Goal: Information Seeking & Learning: Learn about a topic

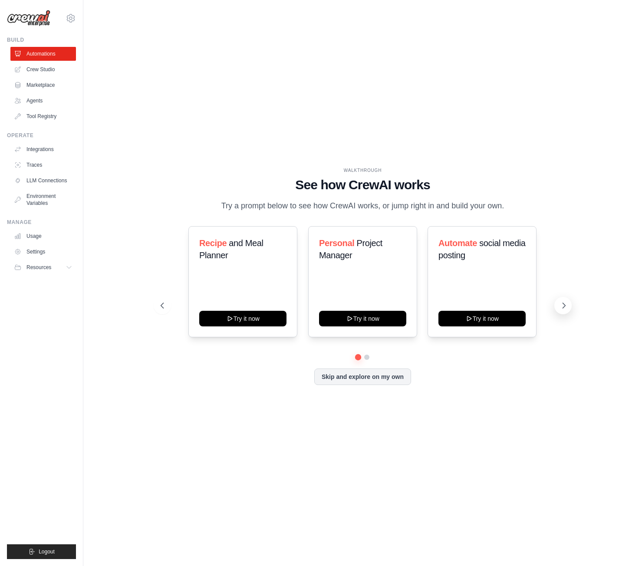
click at [564, 306] on icon at bounding box center [563, 305] width 3 height 5
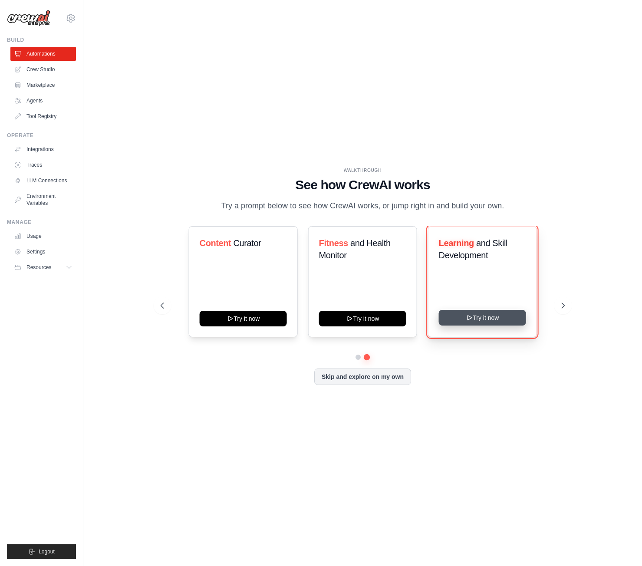
click at [500, 319] on button "Try it now" at bounding box center [481, 318] width 87 height 16
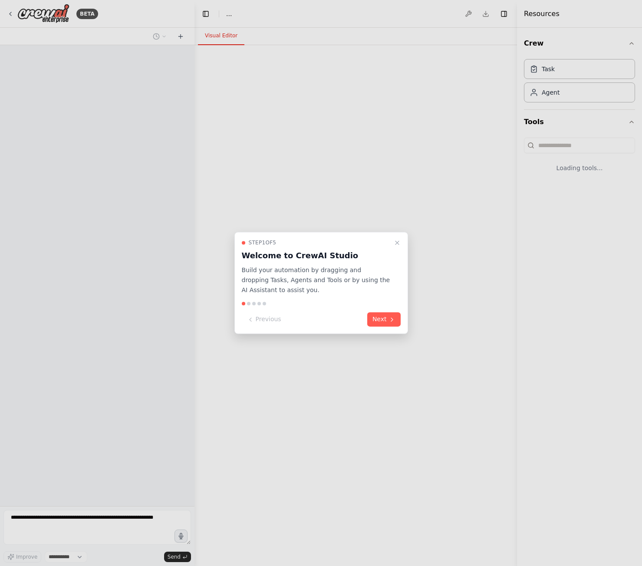
select select "****"
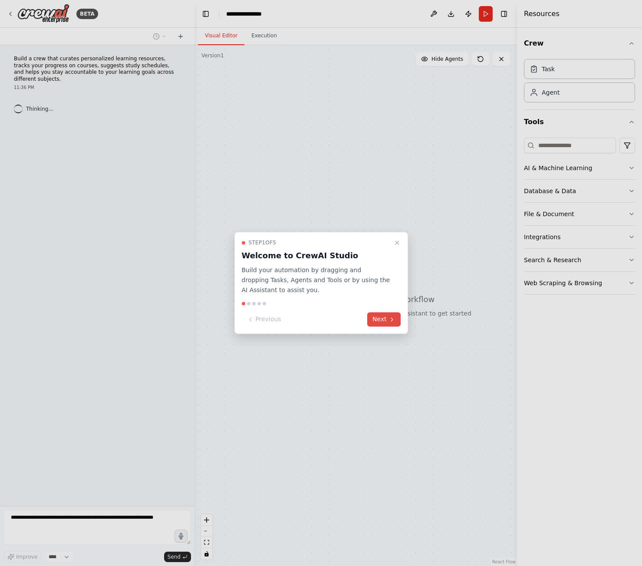
click at [377, 320] on button "Next" at bounding box center [383, 319] width 33 height 14
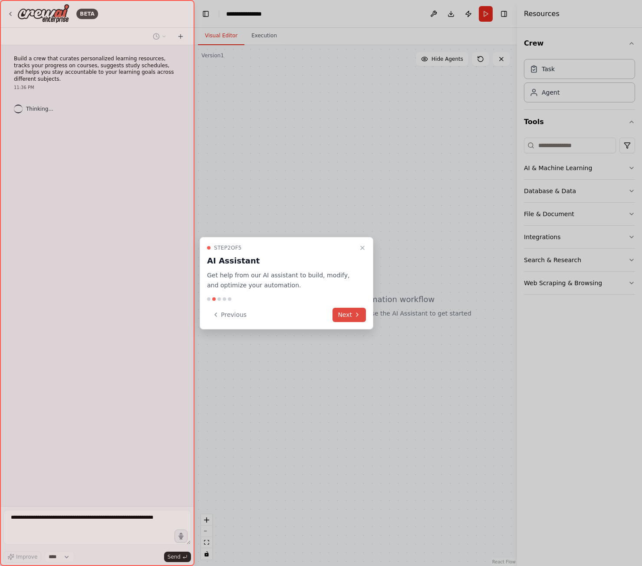
click at [350, 315] on button "Next" at bounding box center [348, 315] width 33 height 14
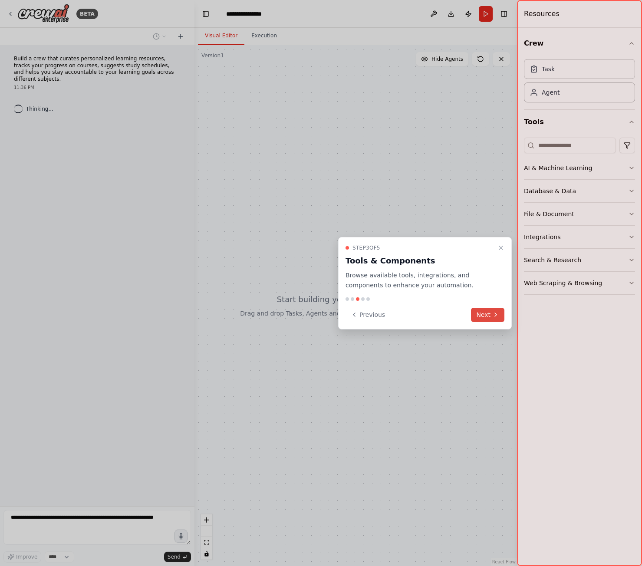
click at [483, 317] on button "Next" at bounding box center [487, 315] width 33 height 14
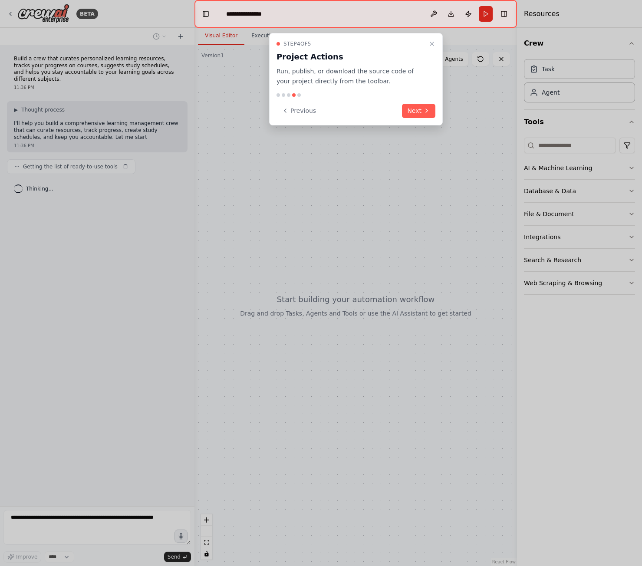
click at [413, 118] on div "Step 4 of 5 Project Actions Run, publish, or download the source code of your p…" at bounding box center [356, 79] width 174 height 92
click at [415, 112] on button "Next" at bounding box center [418, 111] width 33 height 14
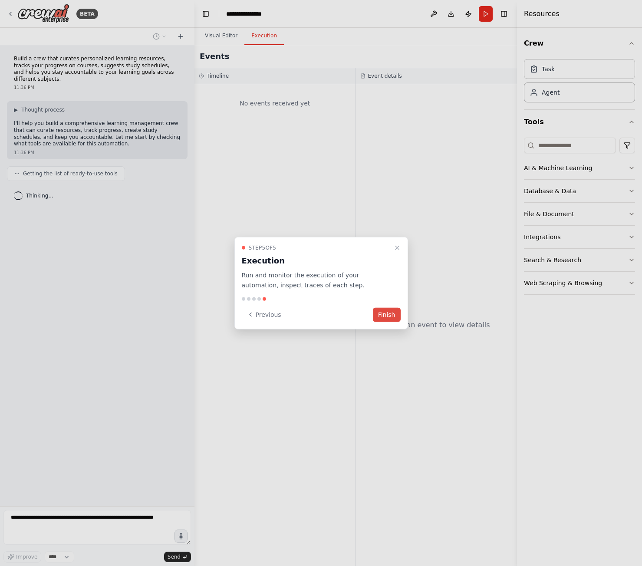
click at [396, 317] on button "Finish" at bounding box center [387, 314] width 28 height 14
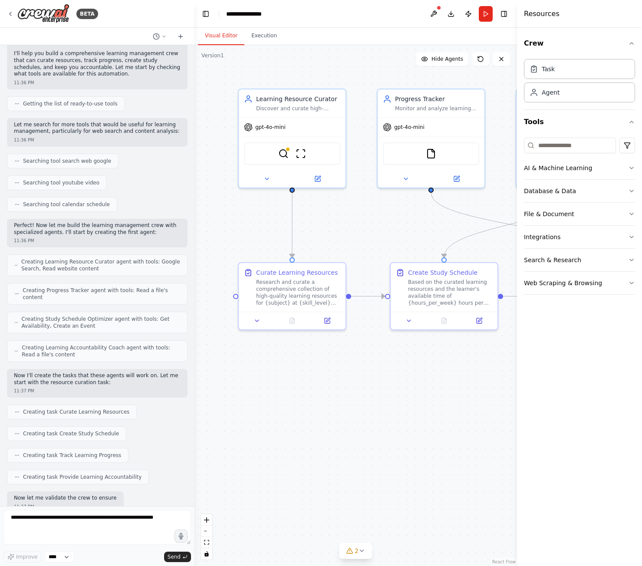
scroll to position [114, 0]
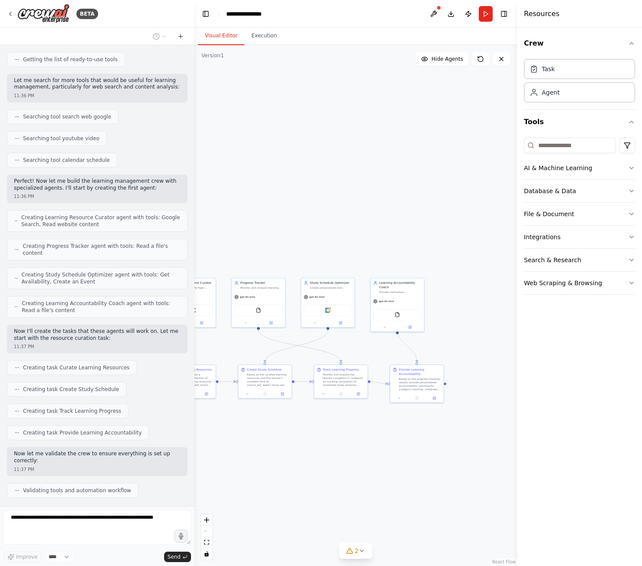
drag, startPoint x: 389, startPoint y: 436, endPoint x: 312, endPoint y: 437, distance: 77.7
click at [312, 437] on div ".deletable-edge-delete-btn { width: 20px; height: 20px; border: 0px solid #ffff…" at bounding box center [355, 305] width 322 height 521
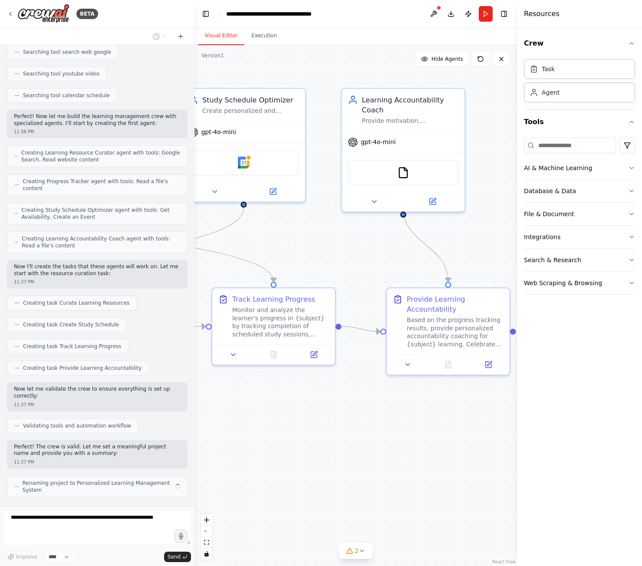
scroll to position [172, 0]
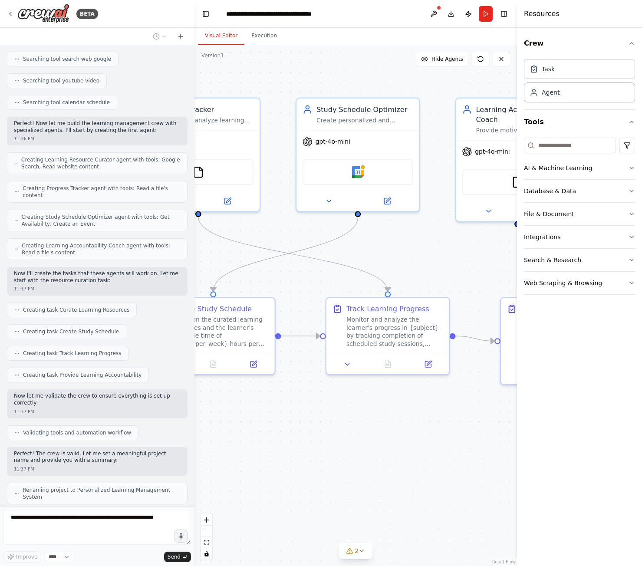
drag, startPoint x: 377, startPoint y: 446, endPoint x: 467, endPoint y: 471, distance: 94.2
click at [467, 471] on div ".deletable-edge-delete-btn { width: 20px; height: 20px; border: 0px solid #ffff…" at bounding box center [355, 305] width 322 height 521
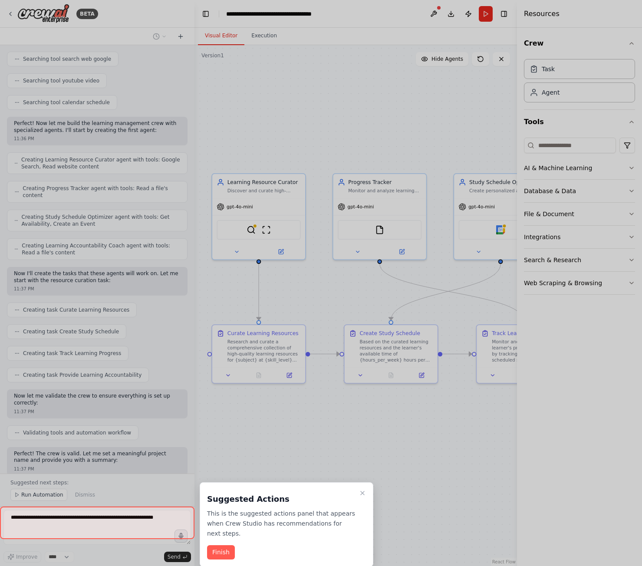
scroll to position [179, 0]
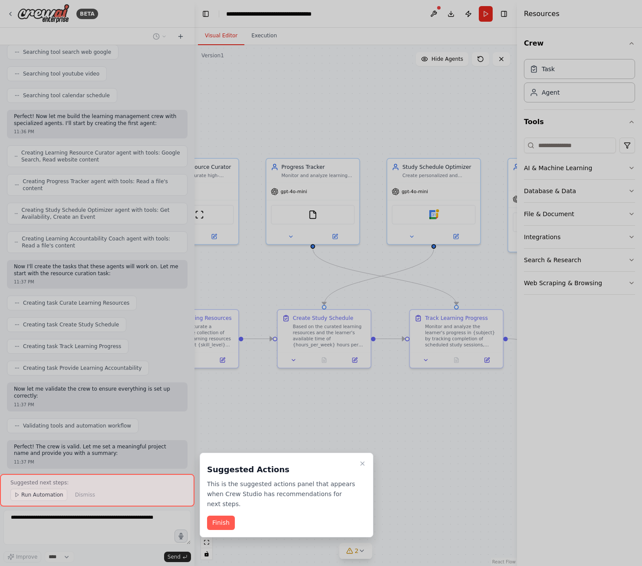
drag, startPoint x: 382, startPoint y: 448, endPoint x: 412, endPoint y: 418, distance: 42.0
click at [415, 415] on div "BETA Build a crew that curates personalized learning resources, tracks your pro…" at bounding box center [321, 283] width 642 height 566
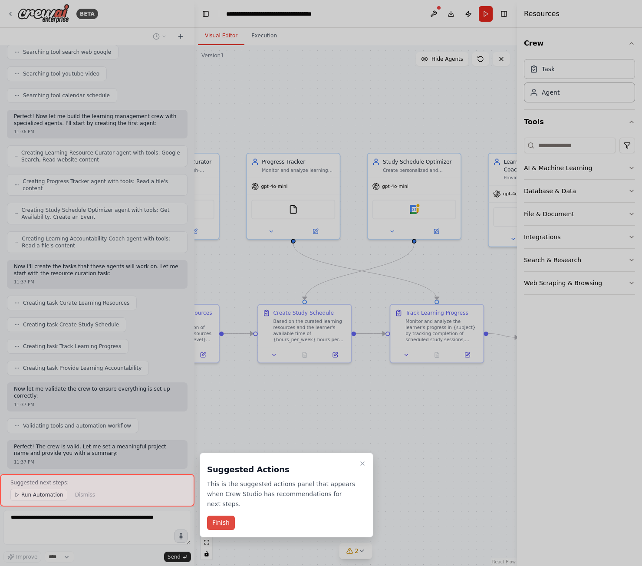
click at [217, 515] on button "Finish" at bounding box center [221, 522] width 28 height 14
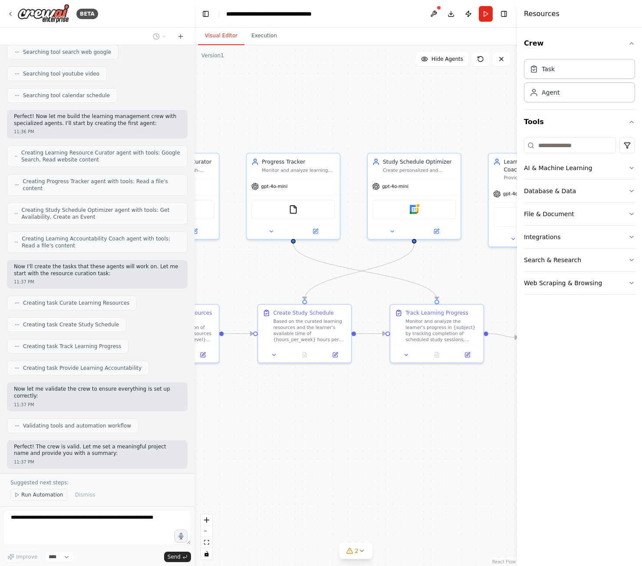
click at [44, 494] on span "Run Automation" at bounding box center [42, 494] width 42 height 7
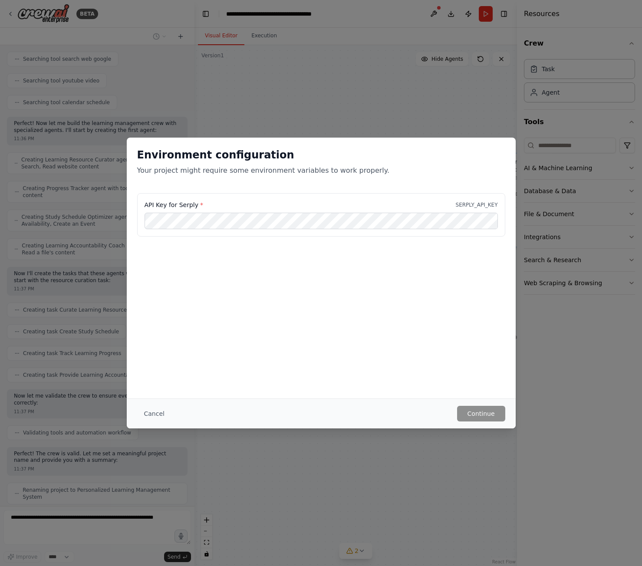
drag, startPoint x: 194, startPoint y: 198, endPoint x: 196, endPoint y: 211, distance: 12.8
click at [194, 199] on div "API Key for Serply * SERPLY_API_KEY" at bounding box center [321, 214] width 368 height 43
click at [147, 417] on button "Cancel" at bounding box center [154, 414] width 34 height 16
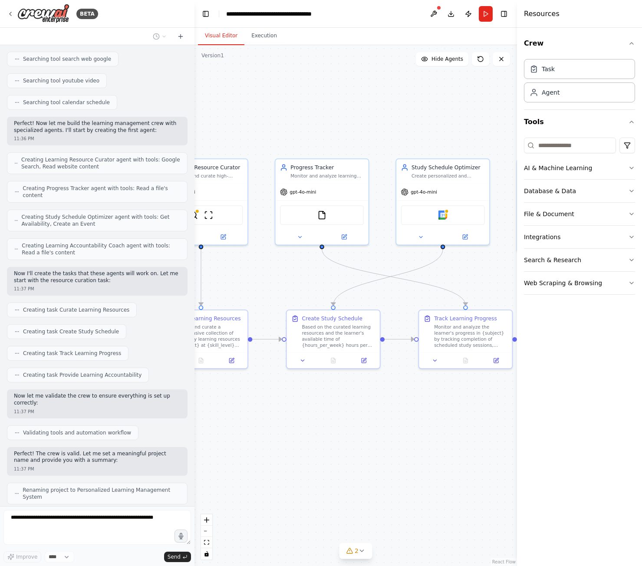
drag, startPoint x: 377, startPoint y: 247, endPoint x: 385, endPoint y: 249, distance: 8.0
click at [385, 249] on div ".deletable-edge-delete-btn { width: 20px; height: 20px; border: 0px solid #ffff…" at bounding box center [355, 305] width 322 height 521
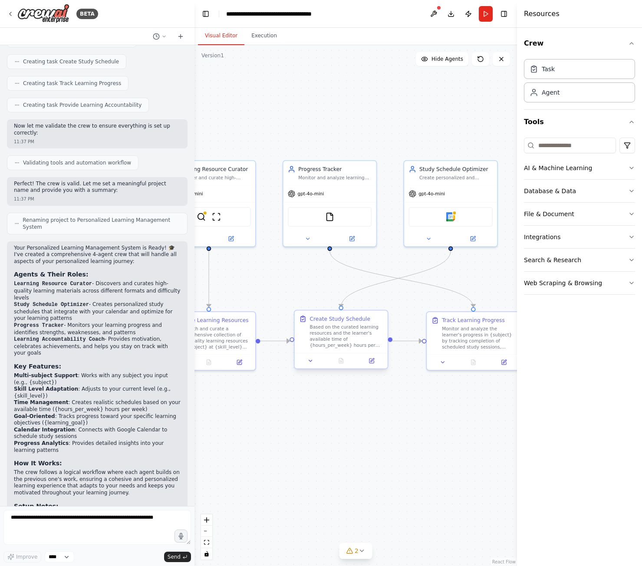
click at [327, 340] on div "Based on the curated learning resources and the learner's available time of {ho…" at bounding box center [345, 336] width 73 height 24
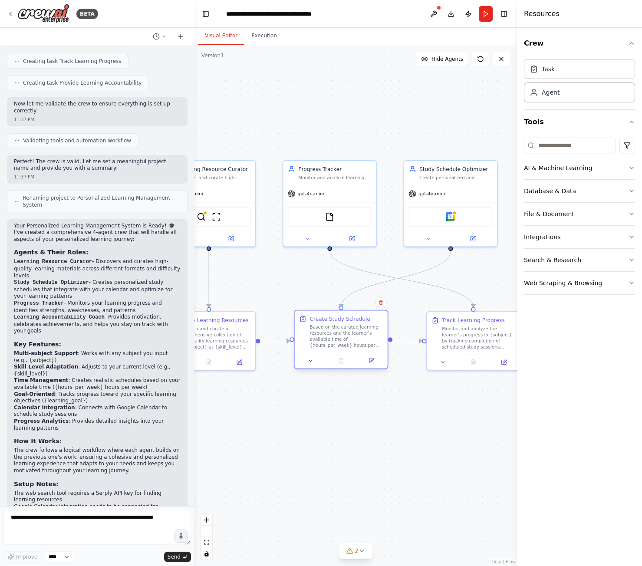
click at [326, 328] on div "Based on the curated learning resources and the learner's available time of {ho…" at bounding box center [345, 336] width 73 height 24
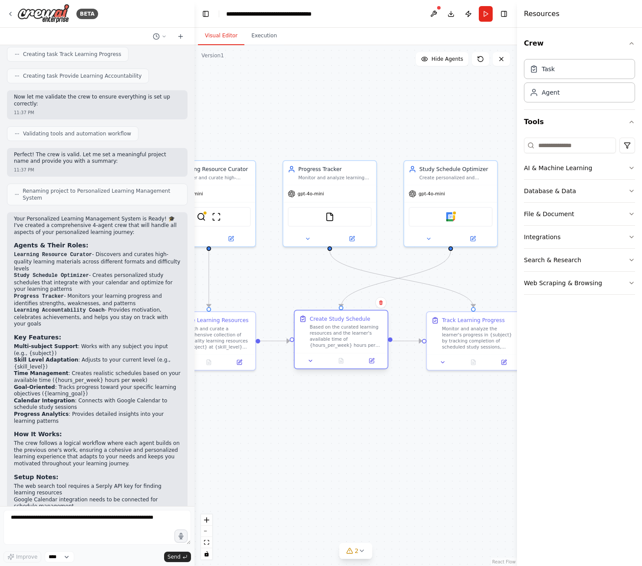
scroll to position [477, 0]
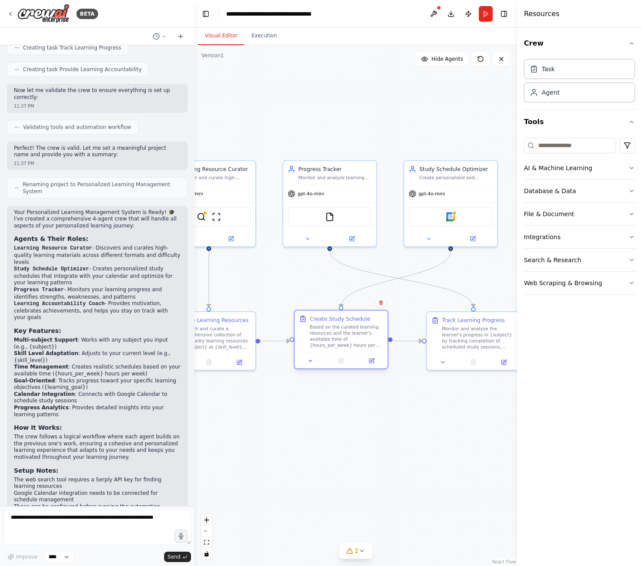
click at [331, 347] on div "Based on the curated learning resources and the learner's available time of {ho…" at bounding box center [345, 336] width 73 height 24
drag, startPoint x: 331, startPoint y: 347, endPoint x: 317, endPoint y: 366, distance: 23.6
click at [331, 348] on div "Based on the curated learning resources and the learner's available time of {ho…" at bounding box center [345, 336] width 73 height 24
click at [313, 365] on button at bounding box center [314, 360] width 26 height 9
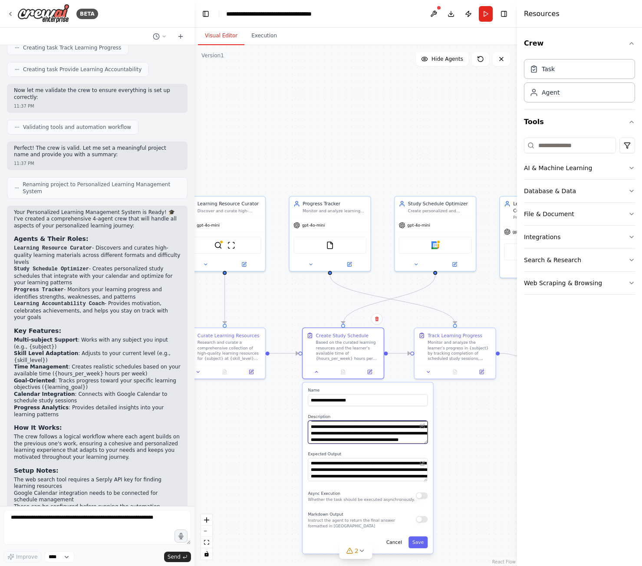
scroll to position [43, 0]
click at [397, 538] on button "Cancel" at bounding box center [393, 542] width 23 height 12
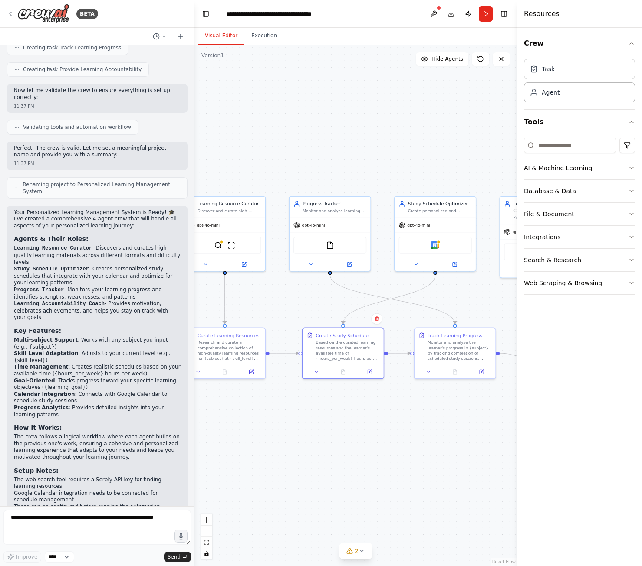
click at [407, 454] on div ".deletable-edge-delete-btn { width: 20px; height: 20px; border: 0px solid #ffff…" at bounding box center [355, 305] width 322 height 521
drag, startPoint x: 305, startPoint y: 447, endPoint x: 347, endPoint y: 460, distance: 44.1
click at [347, 460] on div ".deletable-edge-delete-btn { width: 20px; height: 20px; border: 0px solid #ffff…" at bounding box center [355, 305] width 322 height 521
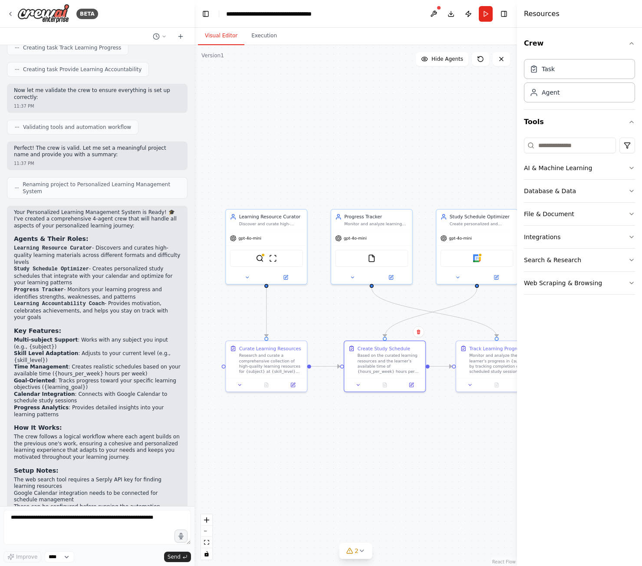
click at [319, 329] on div ".deletable-edge-delete-btn { width: 20px; height: 20px; border: 0px solid #ffff…" at bounding box center [355, 305] width 322 height 521
drag, startPoint x: 356, startPoint y: 328, endPoint x: 331, endPoint y: 328, distance: 24.3
click at [331, 328] on div ".deletable-edge-delete-btn { width: 20px; height: 20px; border: 0px solid #ffff…" at bounding box center [355, 305] width 322 height 521
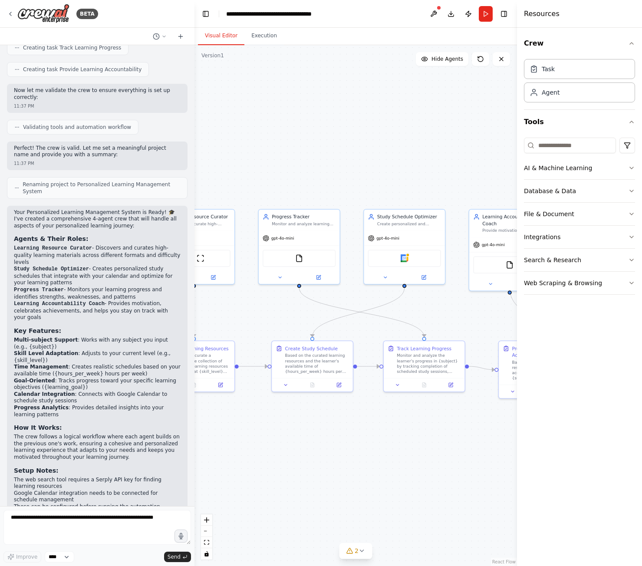
drag, startPoint x: 413, startPoint y: 301, endPoint x: 365, endPoint y: 302, distance: 48.2
click at [365, 302] on div ".deletable-edge-delete-btn { width: 20px; height: 20px; border: 0px solid #ffff…" at bounding box center [355, 305] width 322 height 521
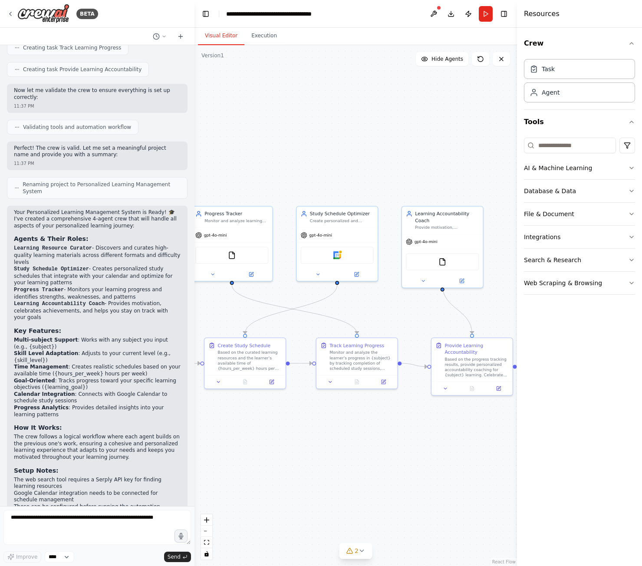
drag, startPoint x: 440, startPoint y: 316, endPoint x: 373, endPoint y: 313, distance: 67.3
click at [373, 313] on div ".deletable-edge-delete-btn { width: 20px; height: 20px; border: 0px solid #ffff…" at bounding box center [355, 305] width 322 height 521
drag, startPoint x: 410, startPoint y: 314, endPoint x: 386, endPoint y: 316, distance: 23.5
click at [386, 316] on div ".deletable-edge-delete-btn { width: 20px; height: 20px; border: 0px solid #ffff…" at bounding box center [355, 305] width 322 height 521
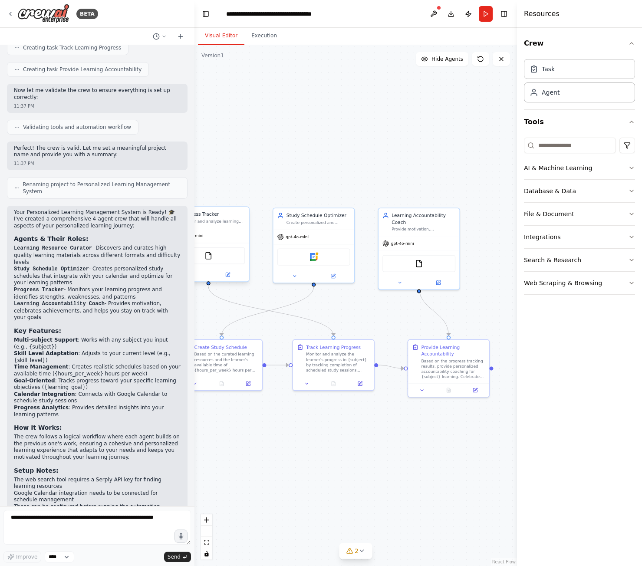
click at [213, 262] on div "FileReadTool" at bounding box center [208, 255] width 73 height 17
click at [207, 253] on img at bounding box center [208, 256] width 8 height 8
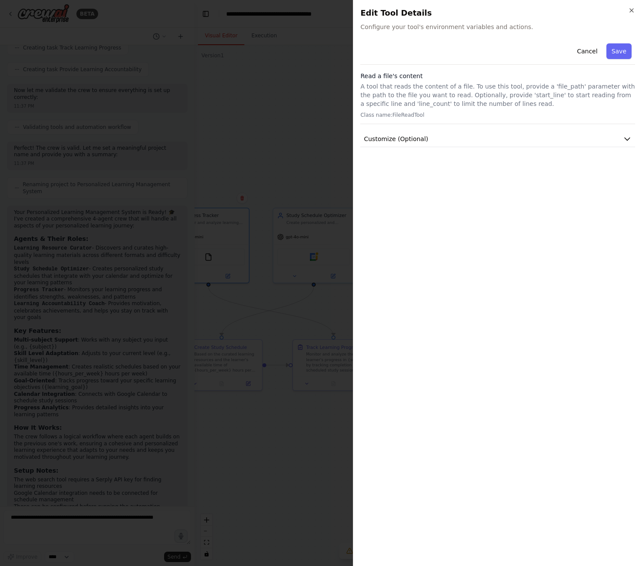
click at [276, 310] on div at bounding box center [321, 283] width 642 height 566
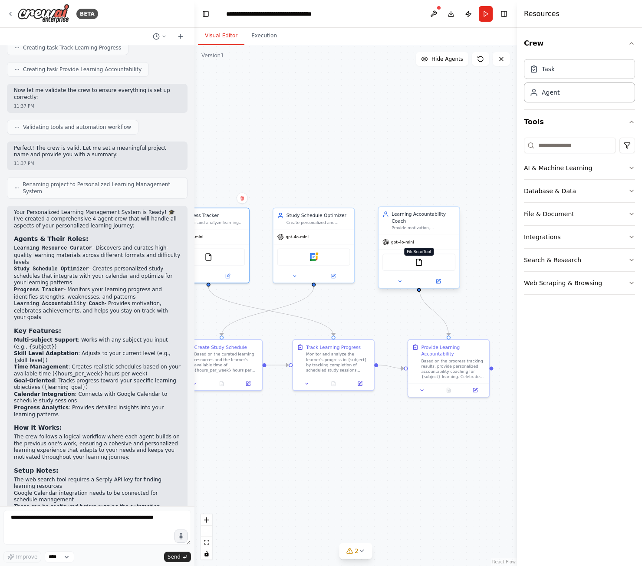
click at [417, 259] on img at bounding box center [419, 262] width 8 height 8
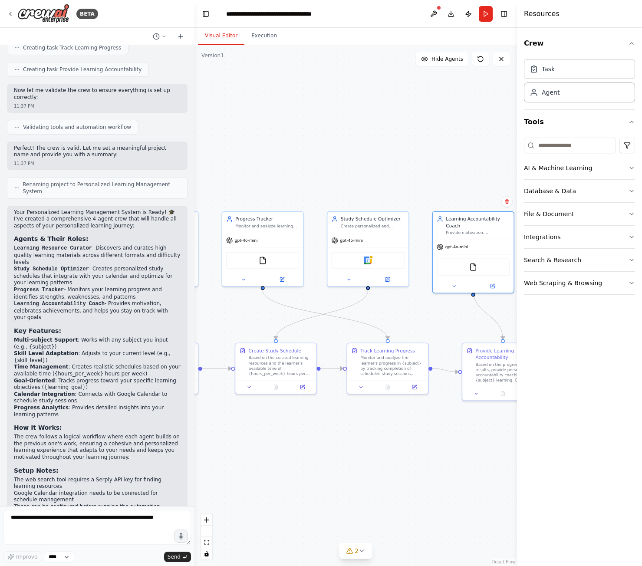
drag, startPoint x: 366, startPoint y: 313, endPoint x: 420, endPoint y: 316, distance: 54.3
click at [420, 316] on div ".deletable-edge-delete-btn { width: 20px; height: 20px; border: 0px solid #ffff…" at bounding box center [355, 305] width 322 height 521
drag, startPoint x: 322, startPoint y: 312, endPoint x: 378, endPoint y: 318, distance: 55.9
click at [374, 317] on div ".deletable-edge-delete-btn { width: 20px; height: 20px; border: 0px solid #ffff…" at bounding box center [355, 305] width 322 height 521
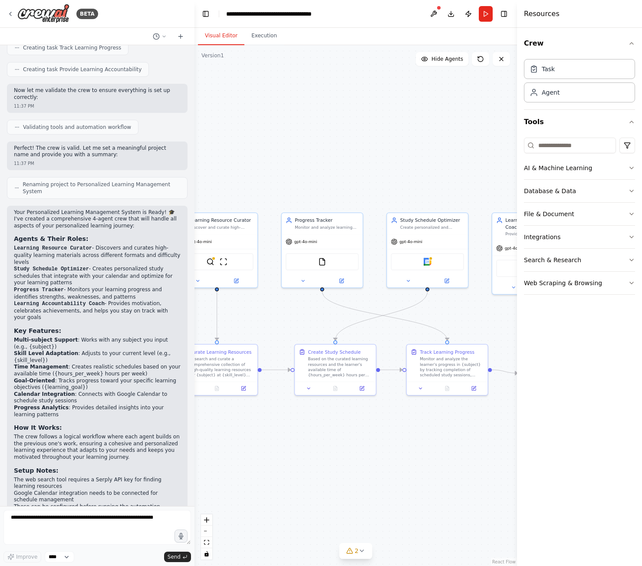
drag, startPoint x: 348, startPoint y: 300, endPoint x: 358, endPoint y: 303, distance: 10.4
click at [368, 301] on div ".deletable-edge-delete-btn { width: 20px; height: 20px; border: 0px solid #ffff…" at bounding box center [355, 305] width 322 height 521
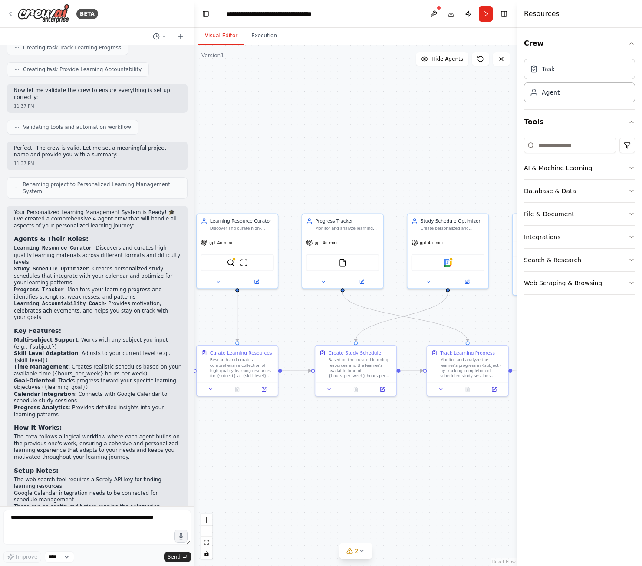
drag, startPoint x: 304, startPoint y: 309, endPoint x: 329, endPoint y: 310, distance: 24.7
click at [329, 310] on div ".deletable-edge-delete-btn { width: 20px; height: 20px; border: 0px solid #ffff…" at bounding box center [355, 305] width 322 height 521
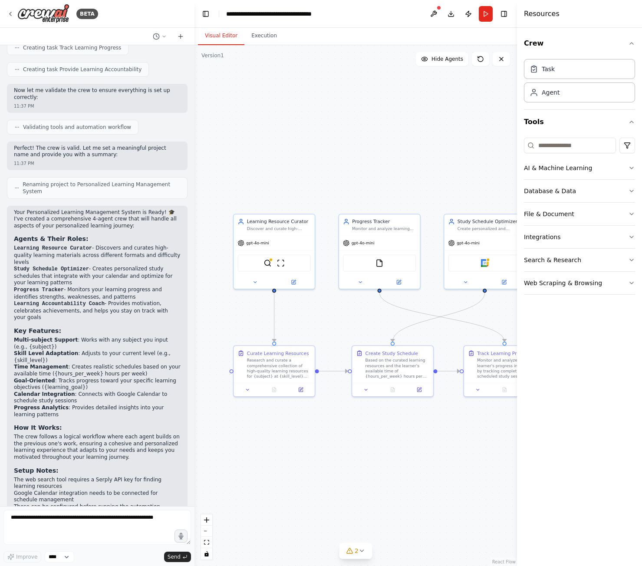
drag, startPoint x: 300, startPoint y: 315, endPoint x: 326, endPoint y: 317, distance: 26.1
click at [326, 317] on div ".deletable-edge-delete-btn { width: 20px; height: 20px; border: 0px solid #ffff…" at bounding box center [355, 305] width 322 height 521
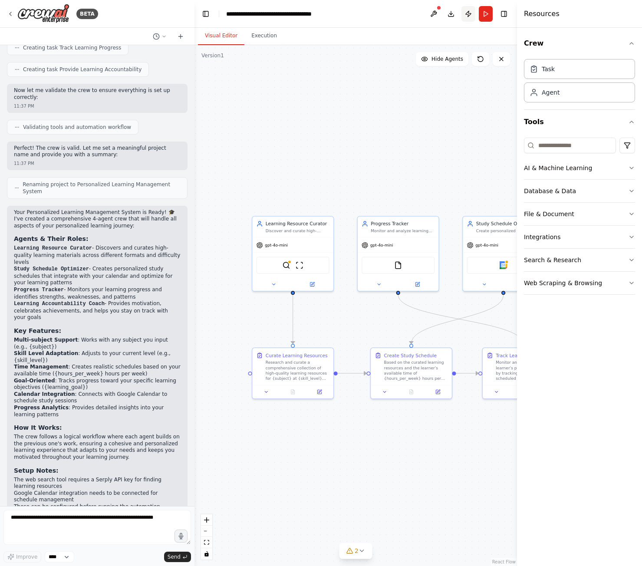
click at [472, 9] on button "Publish" at bounding box center [468, 14] width 14 height 16
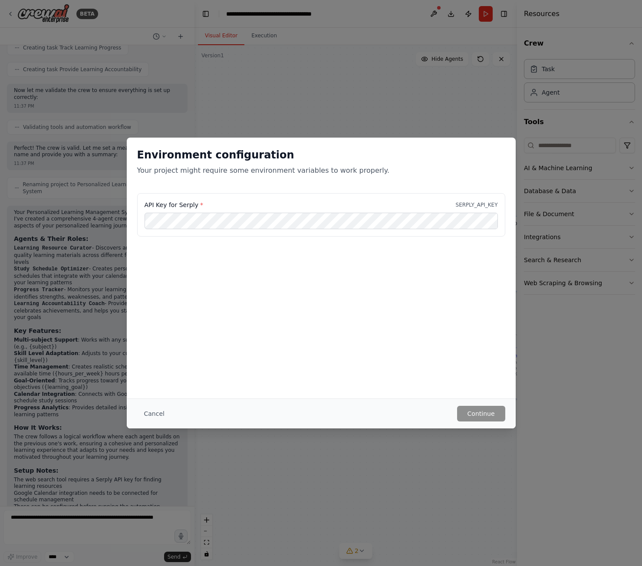
click at [461, 25] on div "Environment configuration Your project might require some environment variables…" at bounding box center [321, 283] width 642 height 566
click at [152, 417] on button "Cancel" at bounding box center [154, 414] width 34 height 16
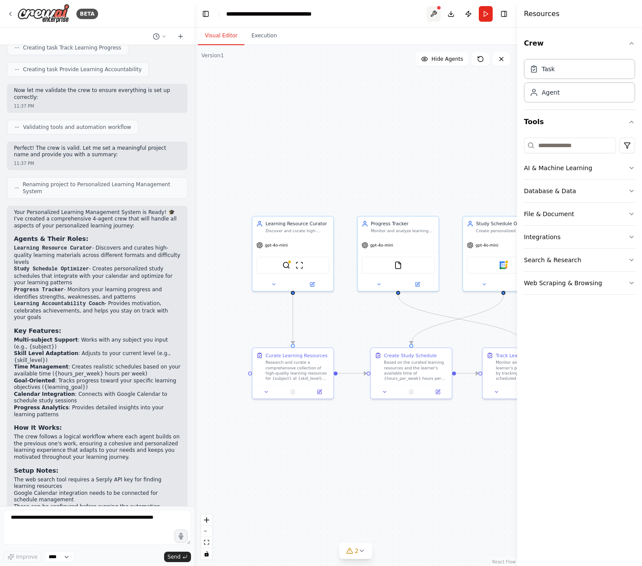
click at [433, 10] on button at bounding box center [433, 14] width 14 height 16
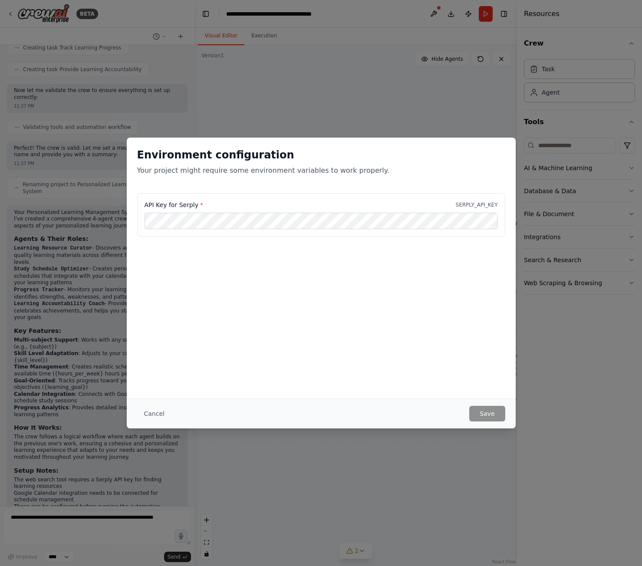
click at [394, 102] on div "Environment configuration Your project might require some environment variables…" at bounding box center [321, 283] width 642 height 566
click at [136, 413] on div "Cancel Save" at bounding box center [321, 413] width 389 height 30
click at [154, 413] on button "Cancel" at bounding box center [154, 414] width 34 height 16
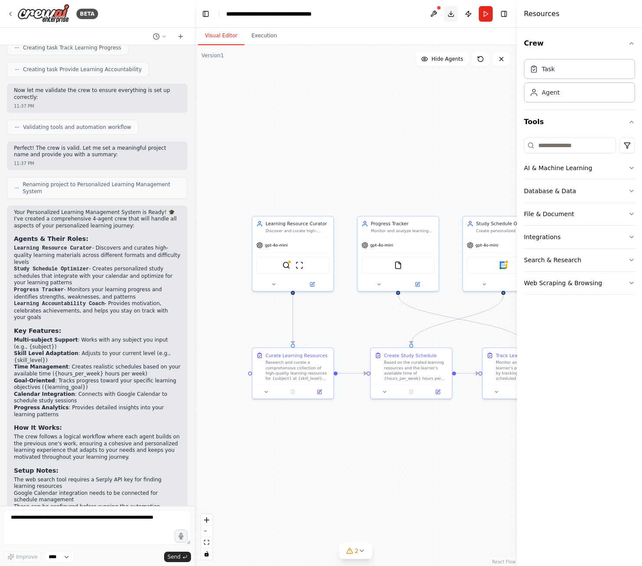
click at [453, 18] on button "Download" at bounding box center [451, 14] width 14 height 16
click at [450, 14] on button "Download" at bounding box center [451, 14] width 14 height 16
click at [373, 138] on div ".deletable-edge-delete-btn { width: 20px; height: 20px; border: 0px solid #ffff…" at bounding box center [355, 305] width 322 height 521
click at [452, 16] on button "Download" at bounding box center [451, 14] width 14 height 16
click at [315, 16] on div "**********" at bounding box center [275, 14] width 98 height 9
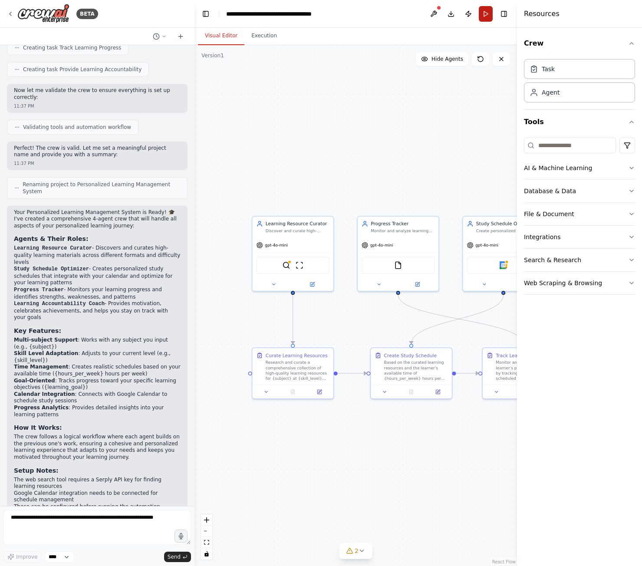
click at [482, 16] on button "Run" at bounding box center [486, 14] width 14 height 16
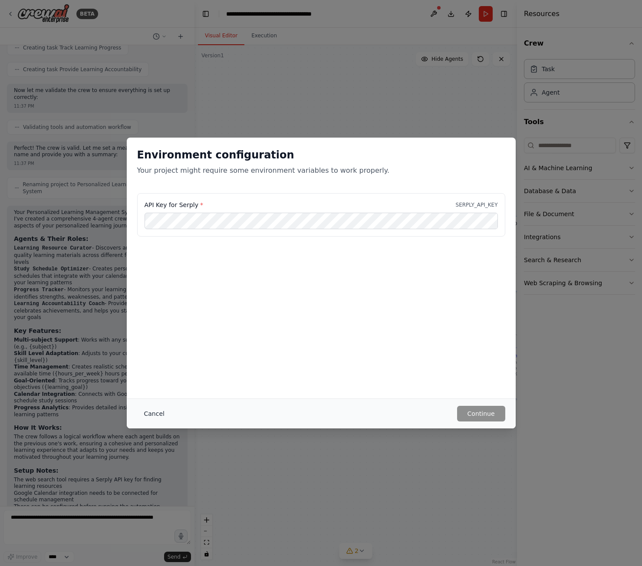
click at [166, 412] on button "Cancel" at bounding box center [154, 414] width 34 height 16
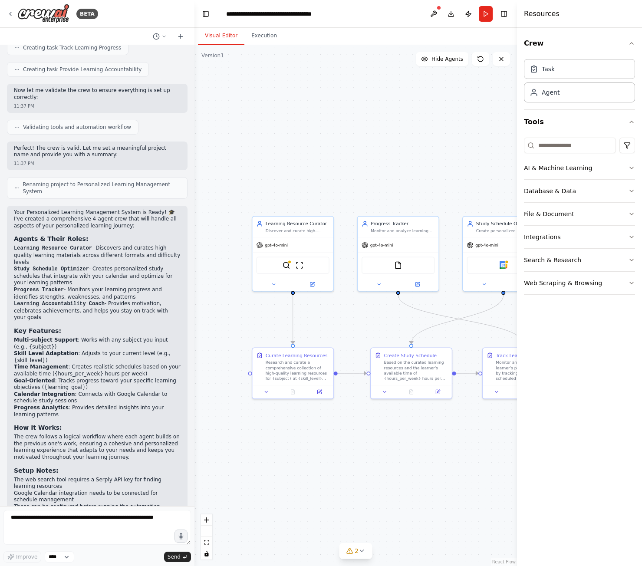
click at [512, 12] on header "**********" at bounding box center [355, 14] width 322 height 28
click at [507, 13] on button "Toggle Right Sidebar" at bounding box center [504, 14] width 12 height 12
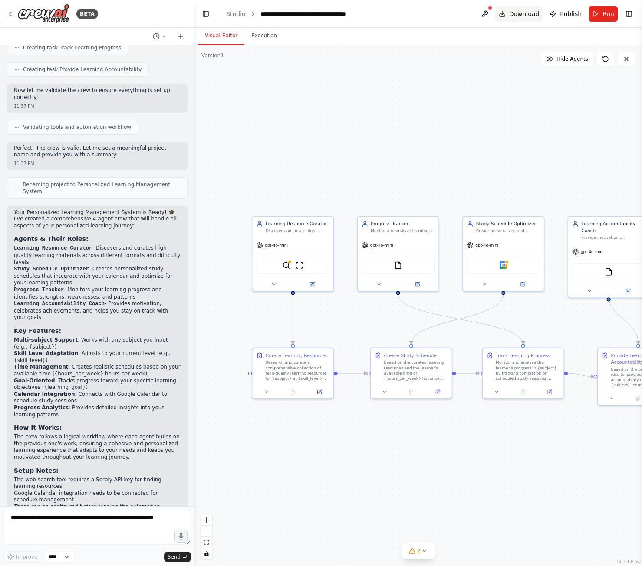
click at [521, 17] on span "Download" at bounding box center [524, 14] width 30 height 9
click at [571, 13] on span "Publish" at bounding box center [571, 14] width 22 height 9
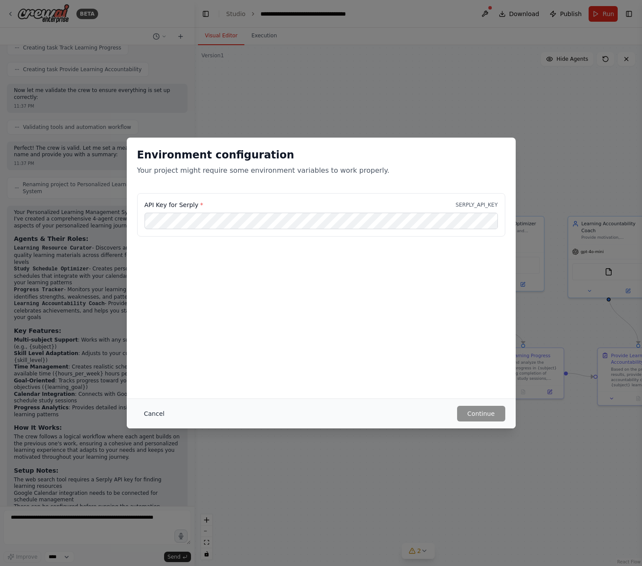
click at [153, 409] on button "Cancel" at bounding box center [154, 414] width 34 height 16
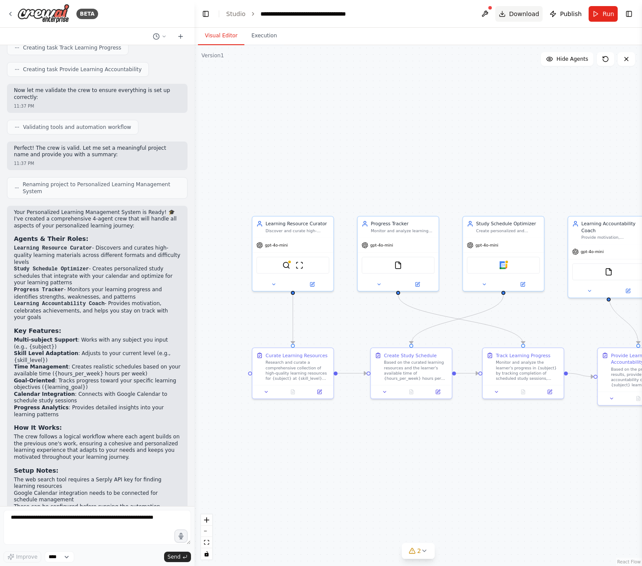
click at [516, 11] on span "Download" at bounding box center [524, 14] width 30 height 9
click at [491, 14] on button at bounding box center [485, 14] width 14 height 16
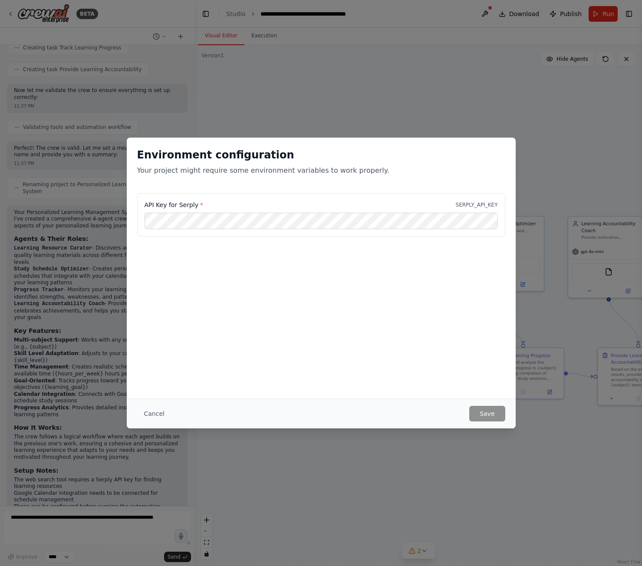
click at [141, 423] on div "Cancel Save" at bounding box center [321, 413] width 389 height 30
click at [164, 410] on button "Cancel" at bounding box center [154, 414] width 34 height 16
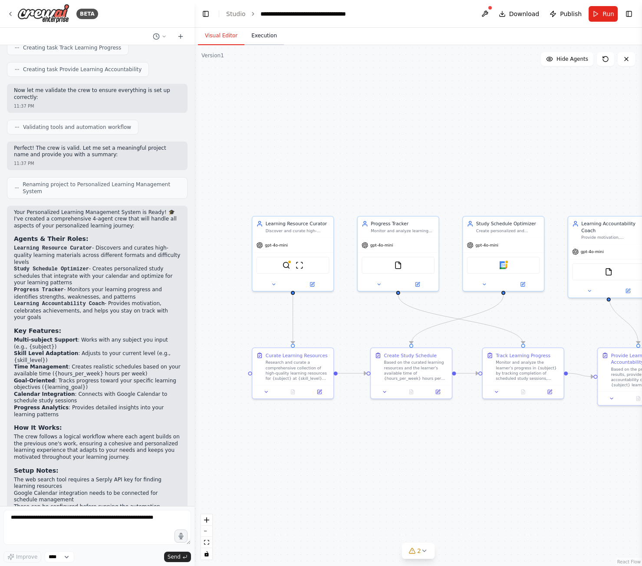
click at [257, 44] on button "Execution" at bounding box center [263, 36] width 39 height 18
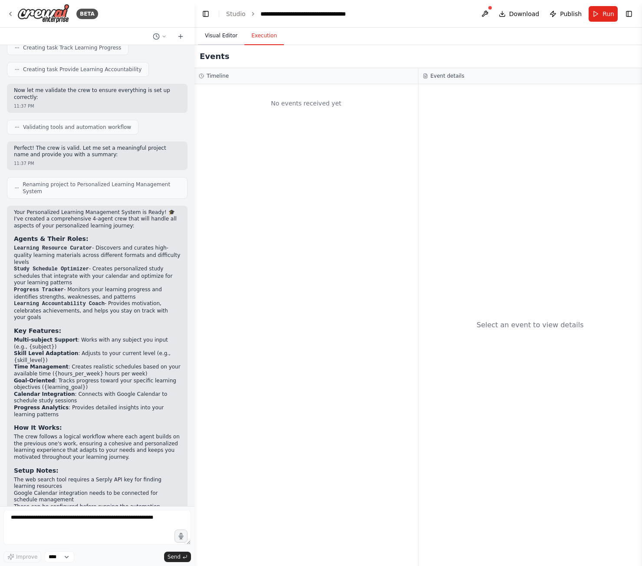
click at [226, 36] on button "Visual Editor" at bounding box center [221, 36] width 46 height 18
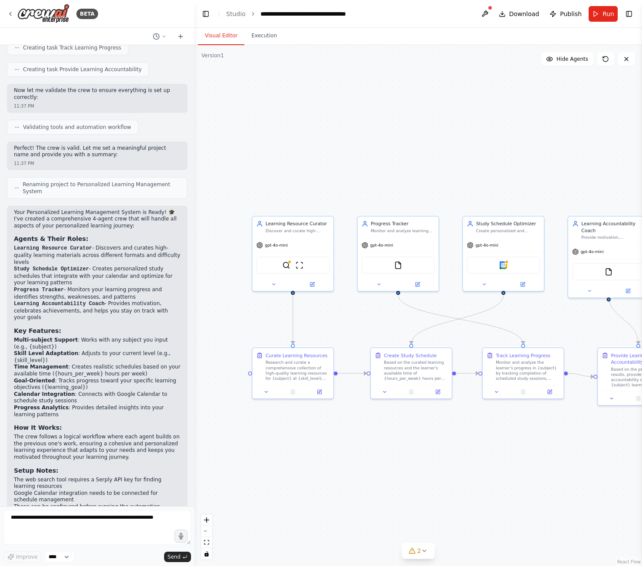
click at [225, 8] on header "**********" at bounding box center [417, 14] width 447 height 28
drag, startPoint x: 252, startPoint y: 12, endPoint x: 243, endPoint y: 15, distance: 9.2
click at [252, 12] on icon "breadcrumb" at bounding box center [253, 14] width 6 height 6
click at [242, 15] on link "Studio" at bounding box center [236, 13] width 20 height 7
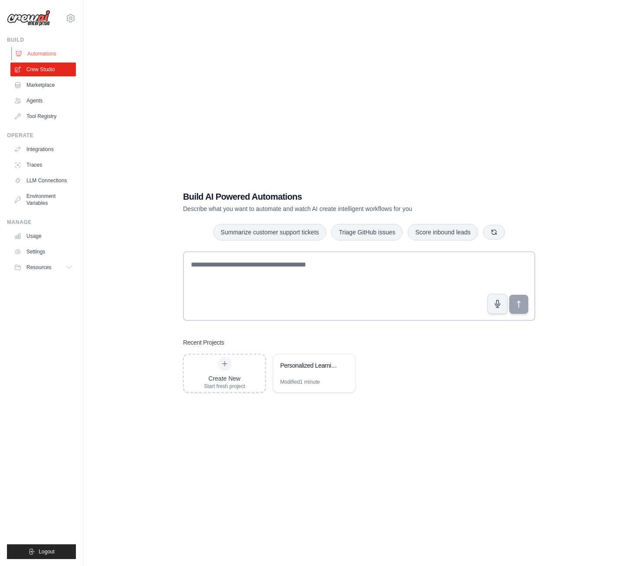
click at [51, 50] on link "Automations" at bounding box center [44, 54] width 66 height 14
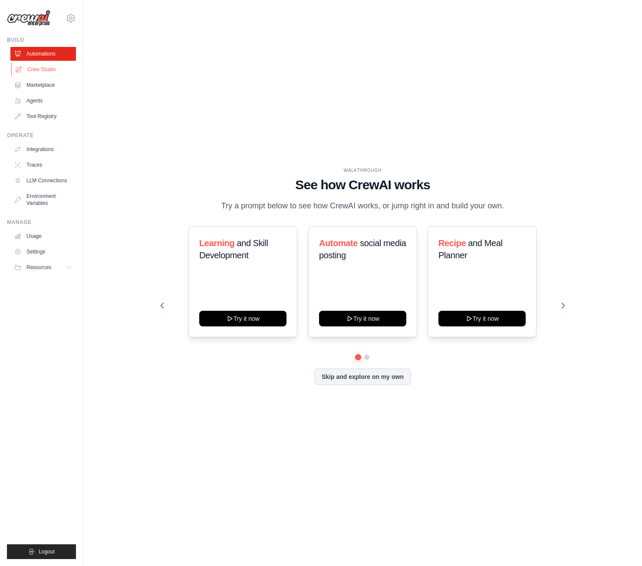
click at [51, 71] on link "Crew Studio" at bounding box center [44, 69] width 66 height 14
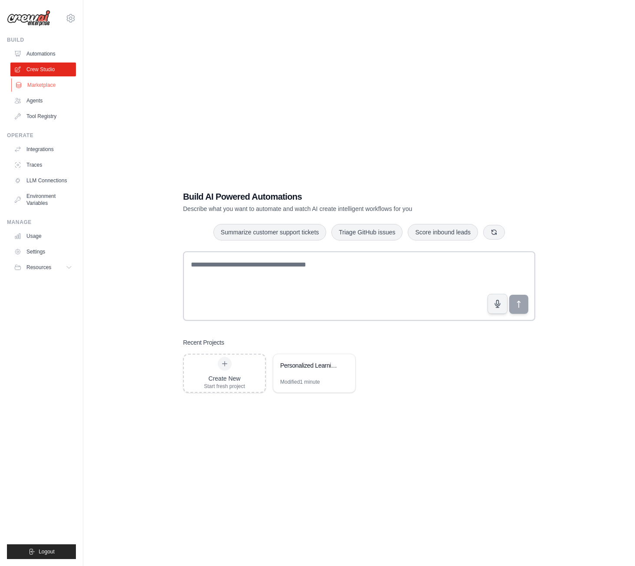
click at [46, 81] on link "Marketplace" at bounding box center [44, 85] width 66 height 14
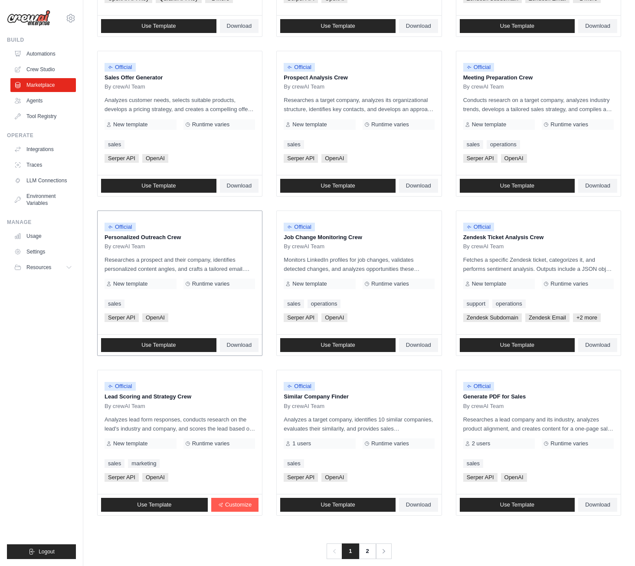
scroll to position [238, 0]
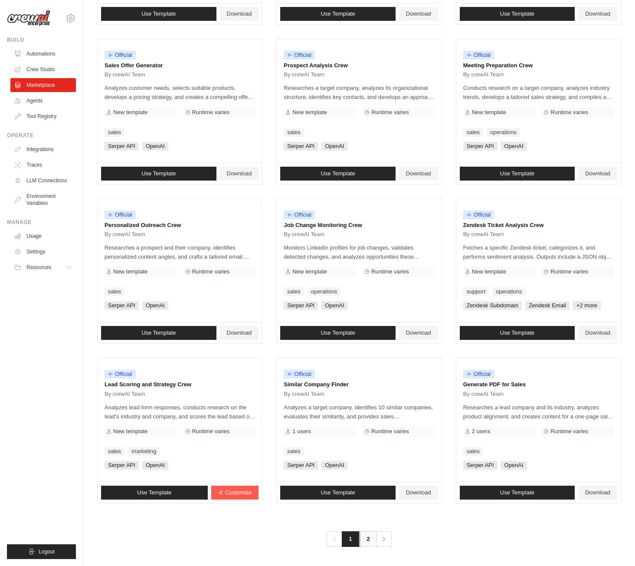
click at [373, 539] on link "2" at bounding box center [368, 539] width 17 height 16
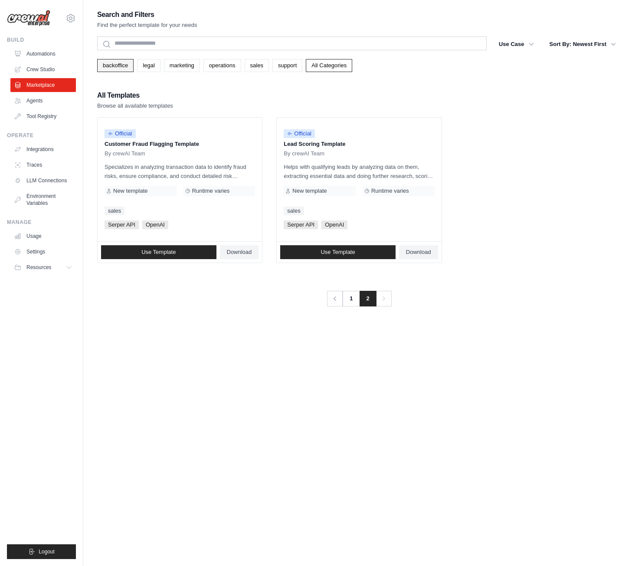
click at [121, 62] on link "backoffice" at bounding box center [115, 65] width 36 height 13
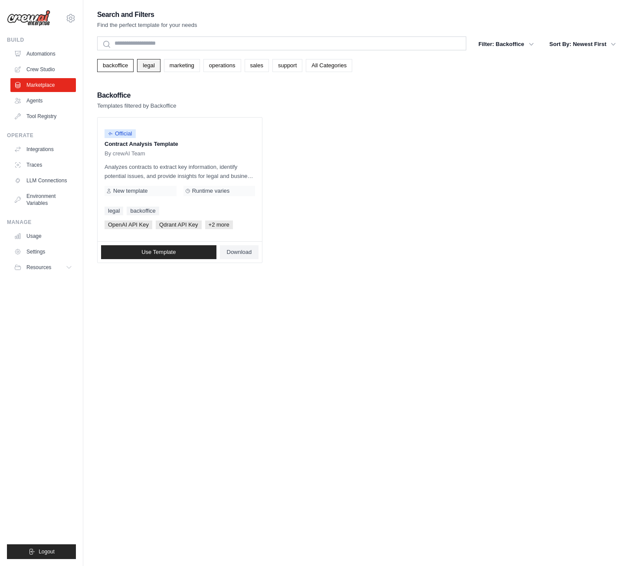
click at [149, 69] on link "legal" at bounding box center [148, 65] width 23 height 13
click at [191, 69] on link "marketing" at bounding box center [182, 65] width 36 height 13
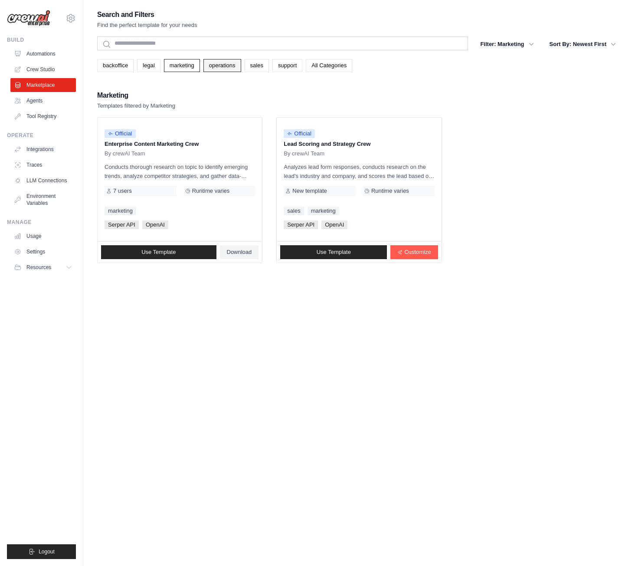
click at [233, 69] on link "operations" at bounding box center [222, 65] width 38 height 13
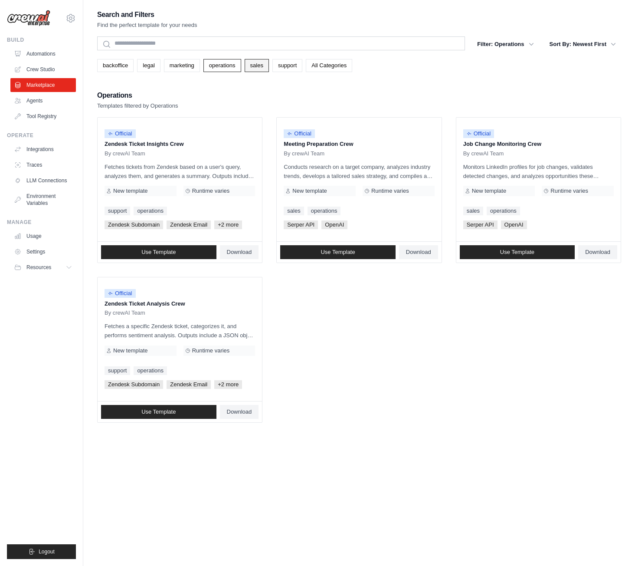
click at [253, 69] on link "sales" at bounding box center [257, 65] width 24 height 13
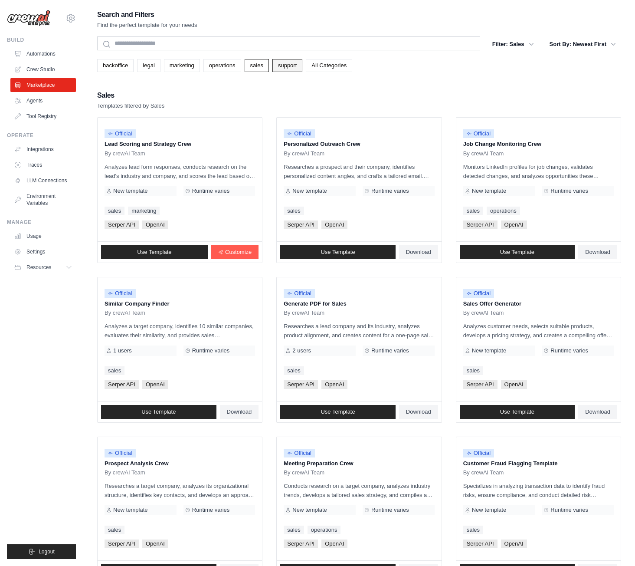
click at [290, 68] on link "support" at bounding box center [287, 65] width 30 height 13
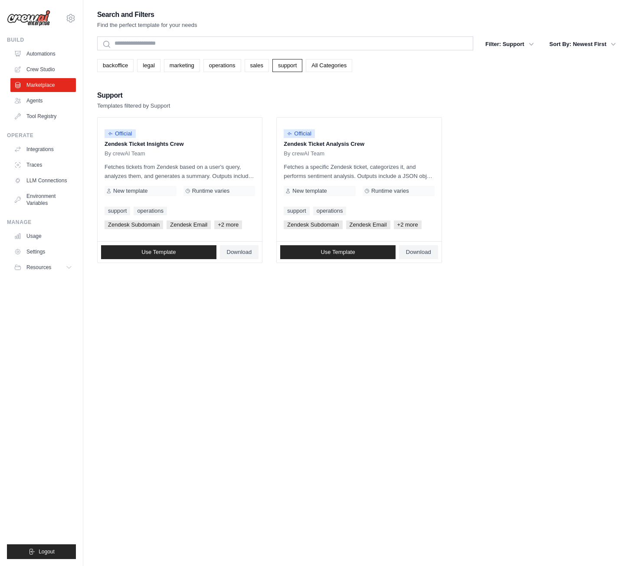
click at [322, 66] on link "All Categories" at bounding box center [329, 65] width 46 height 13
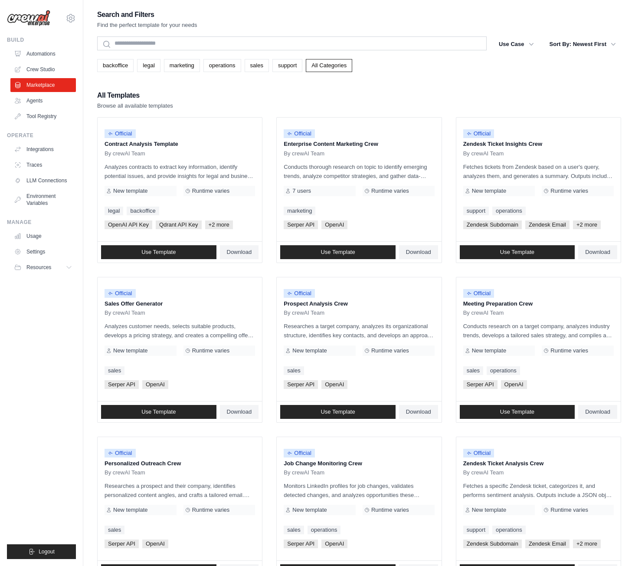
click at [434, 81] on div "Search and Filters Find the perfect template for your needs Search Use Case bac…" at bounding box center [359, 397] width 524 height 776
